Goal: Task Accomplishment & Management: Manage account settings

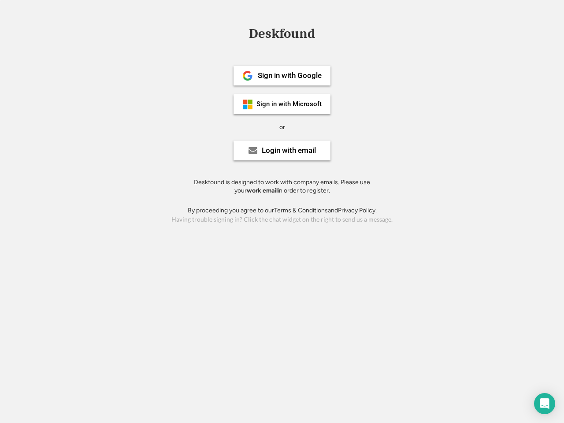
click at [282, 126] on div "or" at bounding box center [282, 127] width 6 height 9
click at [282, 35] on div "Deskfound" at bounding box center [282, 34] width 75 height 14
click at [241, 33] on div "Deskfound" at bounding box center [282, 35] width 564 height 17
click at [282, 35] on div "Deskfound" at bounding box center [282, 34] width 75 height 14
click at [282, 127] on div "or" at bounding box center [282, 127] width 6 height 9
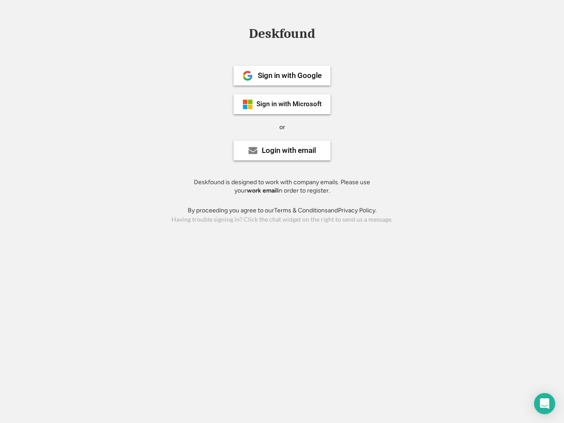
click at [282, 75] on div "Sign in with Google" at bounding box center [290, 75] width 64 height 7
click at [290, 75] on div "Sign in with Google" at bounding box center [290, 75] width 64 height 7
click at [248, 76] on img at bounding box center [247, 76] width 11 height 11
click at [282, 104] on div "Sign in with Microsoft" at bounding box center [289, 104] width 65 height 7
click at [290, 104] on div "Sign in with Microsoft" at bounding box center [289, 104] width 65 height 7
